Goal: Task Accomplishment & Management: Manage account settings

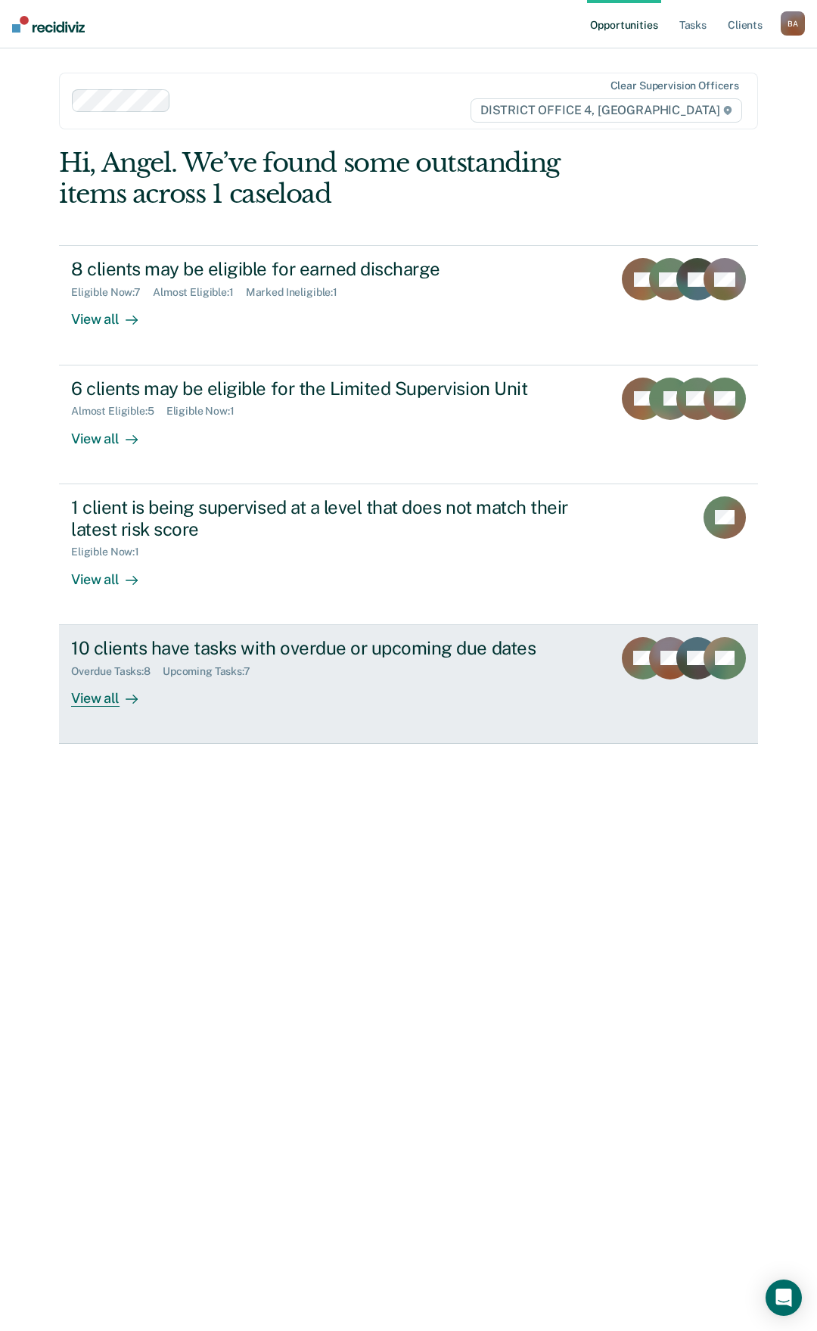
click at [92, 702] on div "View all" at bounding box center [113, 692] width 85 height 30
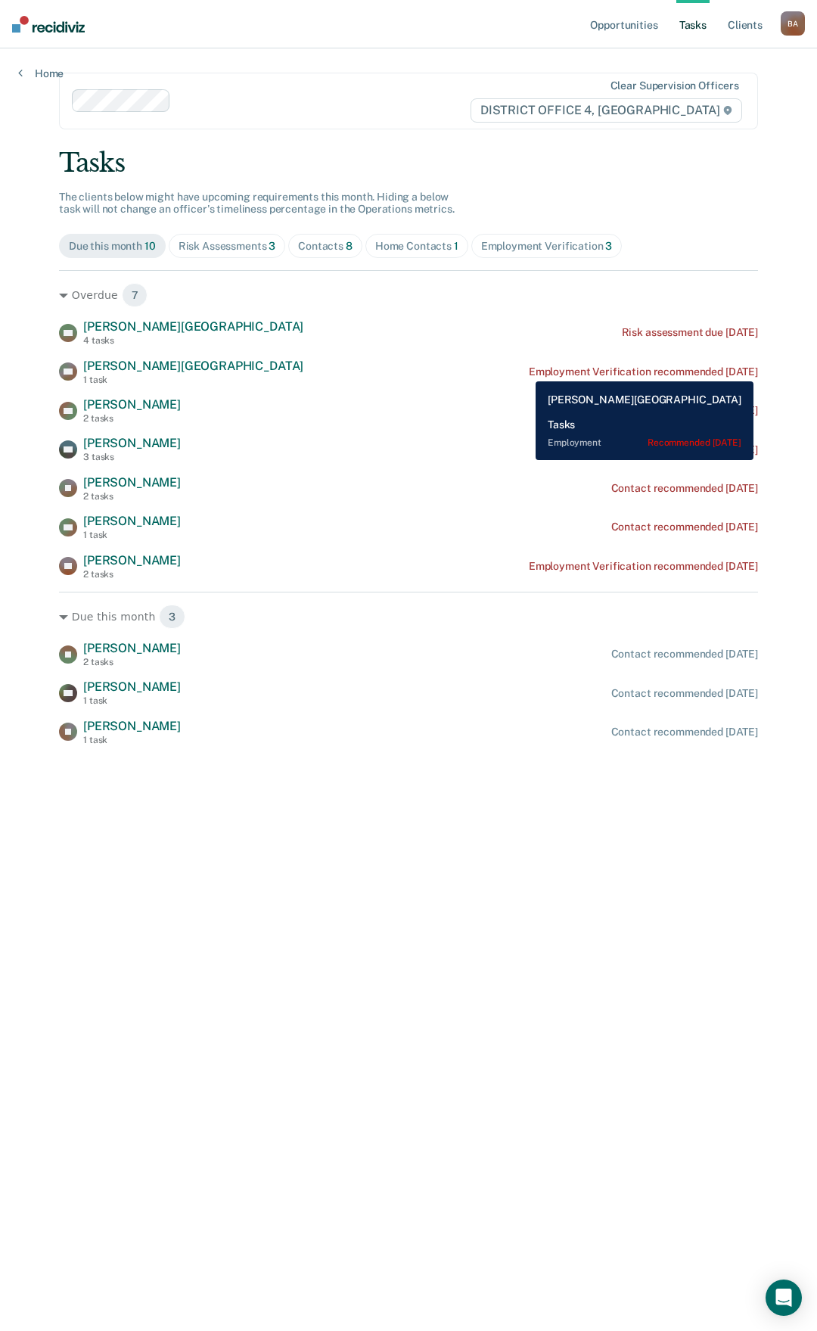
click at [529, 372] on div "Employment Verification recommended [DATE]" at bounding box center [643, 372] width 229 height 13
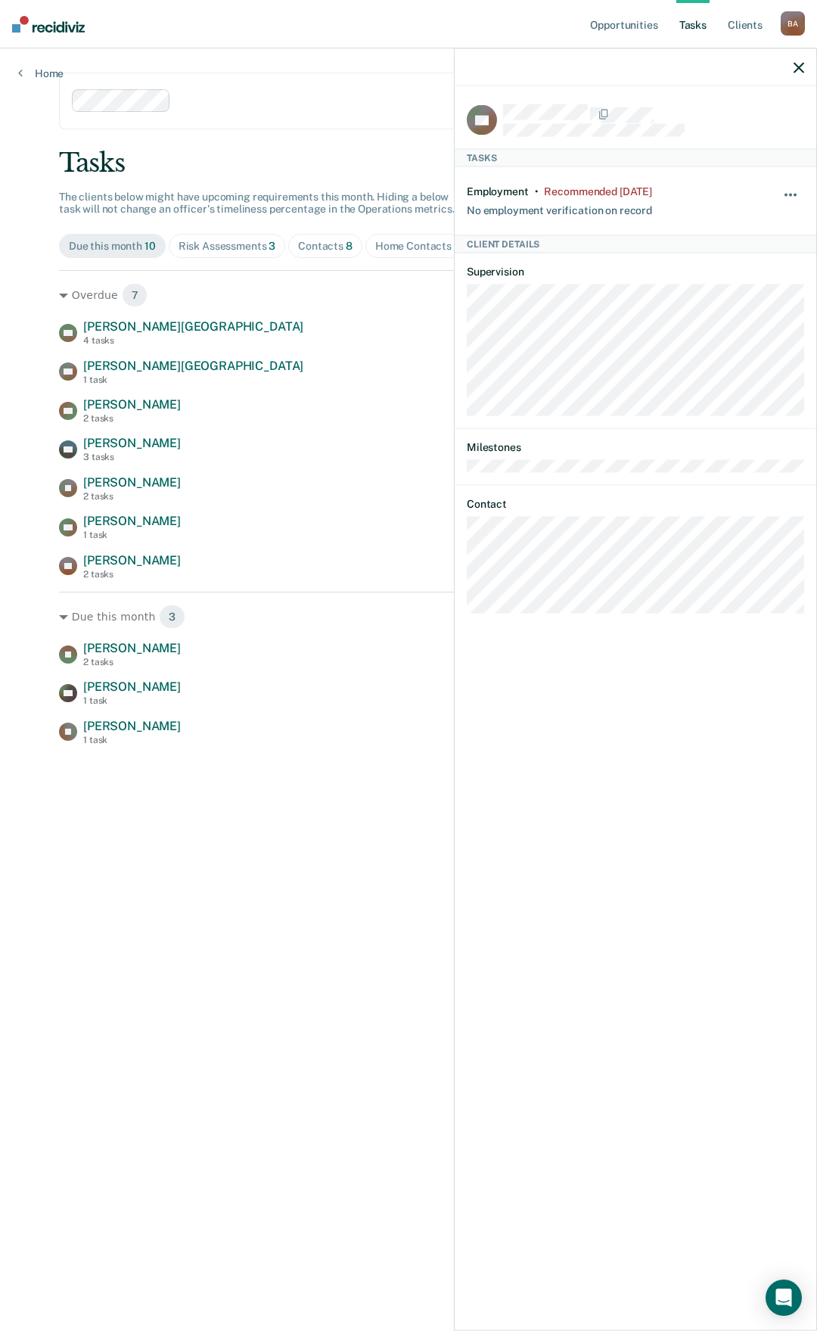
click at [790, 191] on button "button" at bounding box center [792, 203] width 26 height 24
click at [729, 291] on button "30 days" at bounding box center [750, 291] width 109 height 24
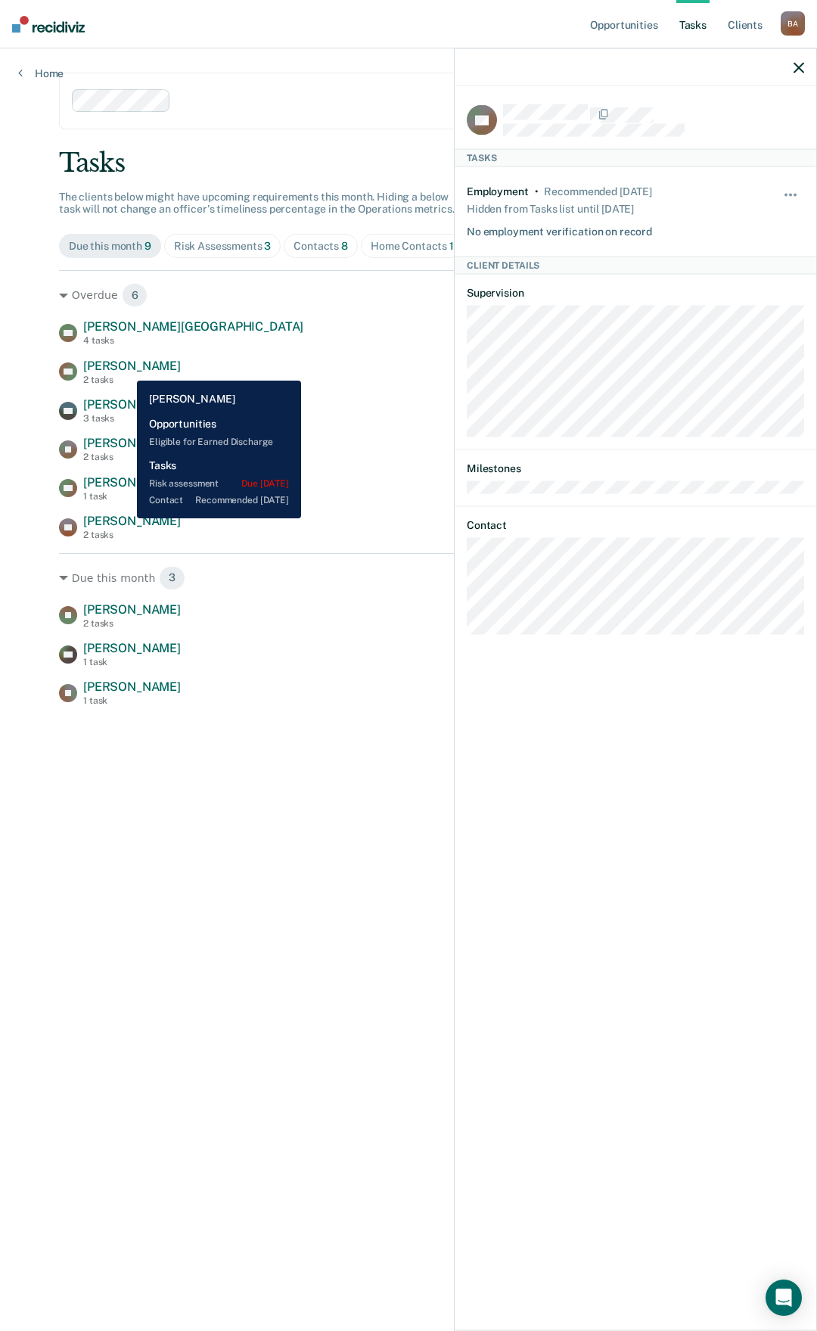
click at [126, 369] on span "[PERSON_NAME]" at bounding box center [132, 366] width 98 height 14
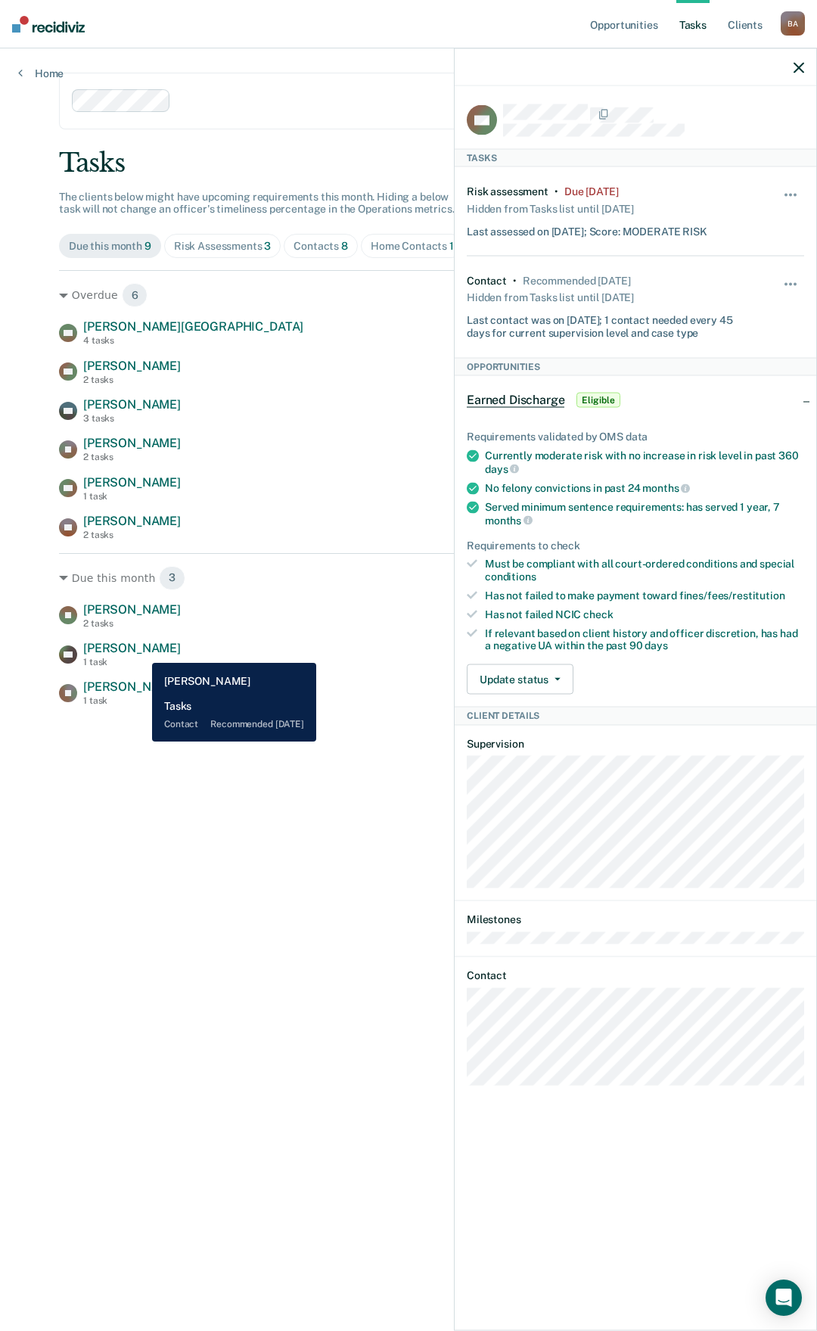
click at [141, 652] on span "[PERSON_NAME]" at bounding box center [132, 648] width 98 height 14
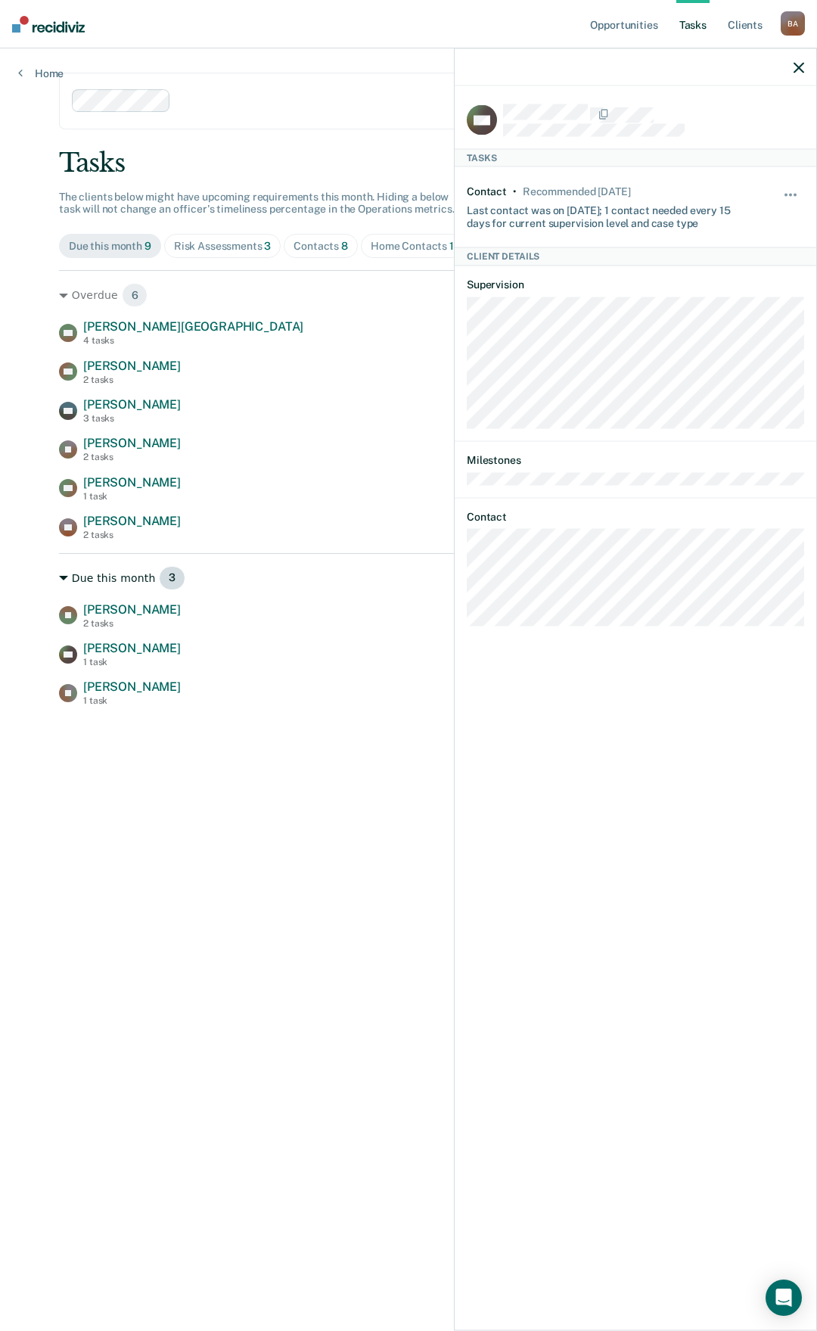
click at [375, 566] on div "Due this month 3" at bounding box center [408, 578] width 699 height 24
click at [799, 68] on icon "button" at bounding box center [799, 67] width 11 height 11
